Goal: Information Seeking & Learning: Learn about a topic

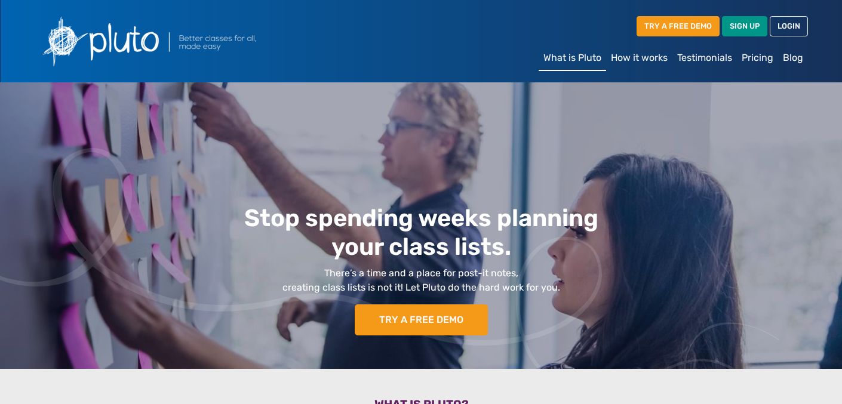
click at [610, 67] on link "How it works" at bounding box center [639, 58] width 66 height 24
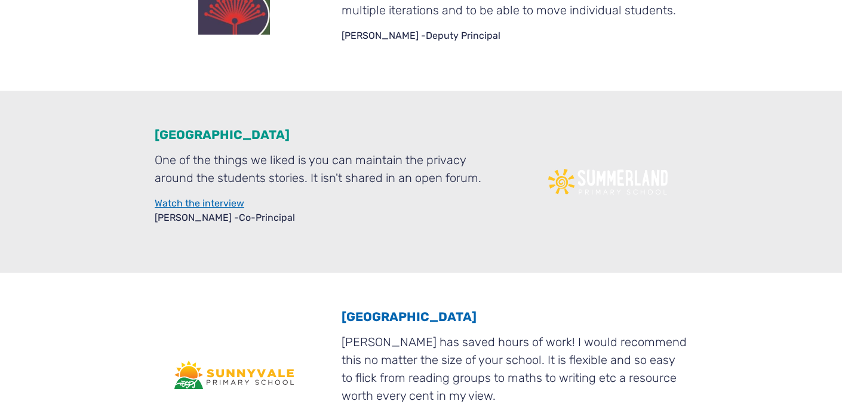
scroll to position [1689, 0]
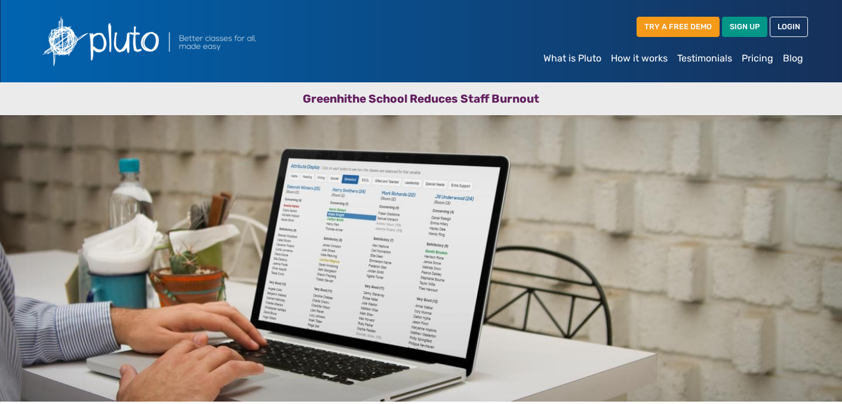
click at [539, 65] on link "What is Pluto" at bounding box center [572, 59] width 67 height 24
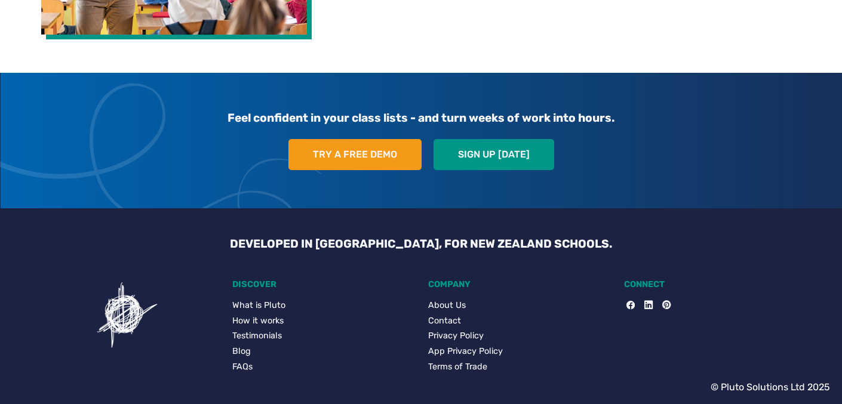
scroll to position [2186, 0]
